Goal: Navigation & Orientation: Find specific page/section

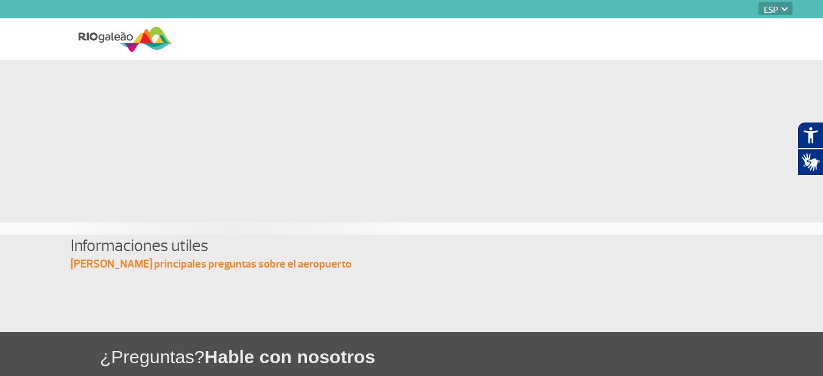
select select "es"
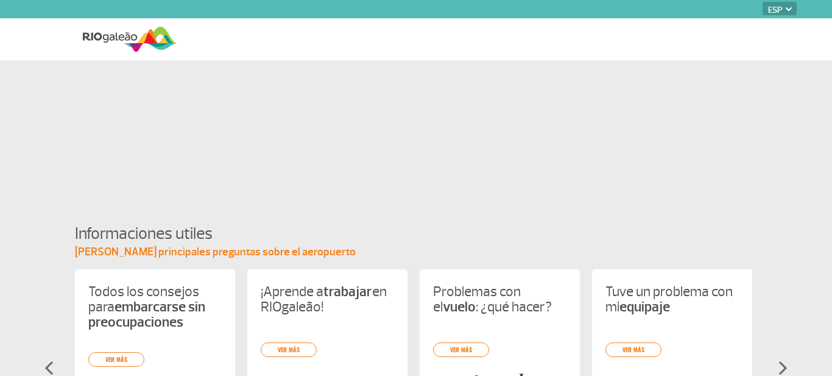
select select "es"
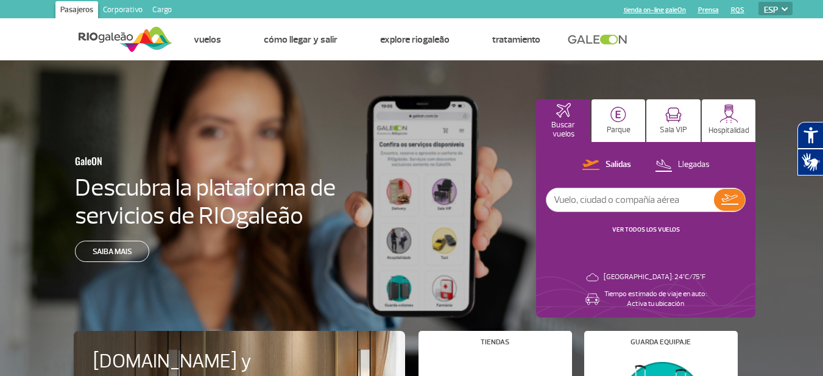
click at [97, 39] on img at bounding box center [126, 39] width 94 height 30
click at [118, 38] on img at bounding box center [126, 39] width 94 height 30
